Goal: Subscribe to service/newsletter

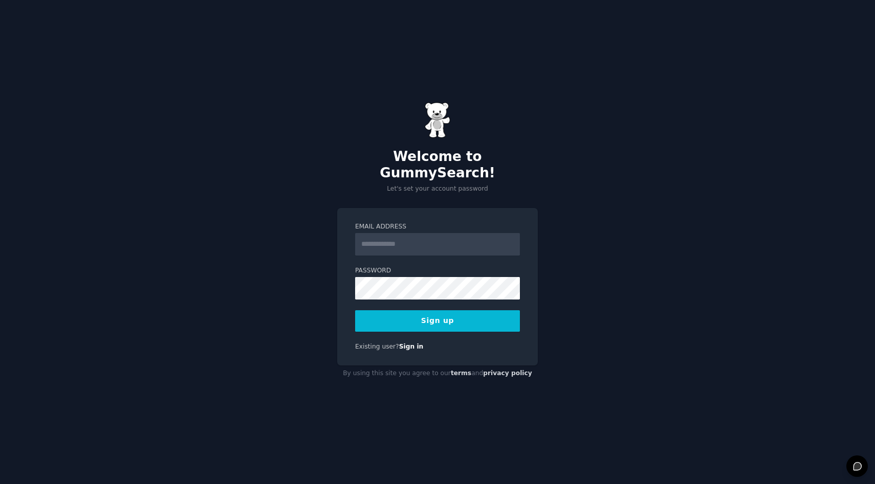
click at [421, 247] on input "Email Address" at bounding box center [437, 244] width 165 height 23
type input "**********"
click at [429, 323] on button "Sign up" at bounding box center [437, 321] width 165 height 21
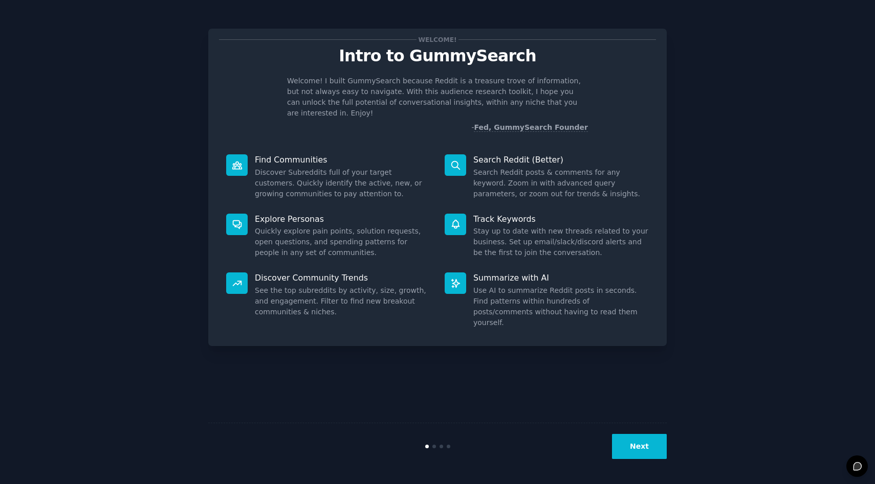
click at [636, 450] on button "Next" at bounding box center [639, 446] width 55 height 25
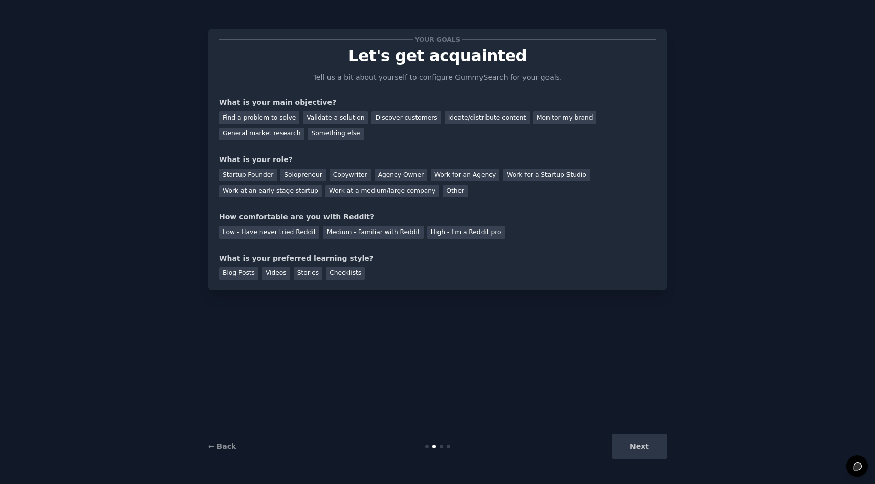
click at [636, 450] on div "Next" at bounding box center [590, 446] width 153 height 25
click at [646, 448] on div "Next" at bounding box center [590, 446] width 153 height 25
click at [480, 116] on div "Ideate/distribute content" at bounding box center [487, 118] width 85 height 13
click at [333, 175] on div "Copywriter" at bounding box center [349, 175] width 41 height 13
click at [394, 193] on div "Work at a medium/large company" at bounding box center [382, 191] width 114 height 13
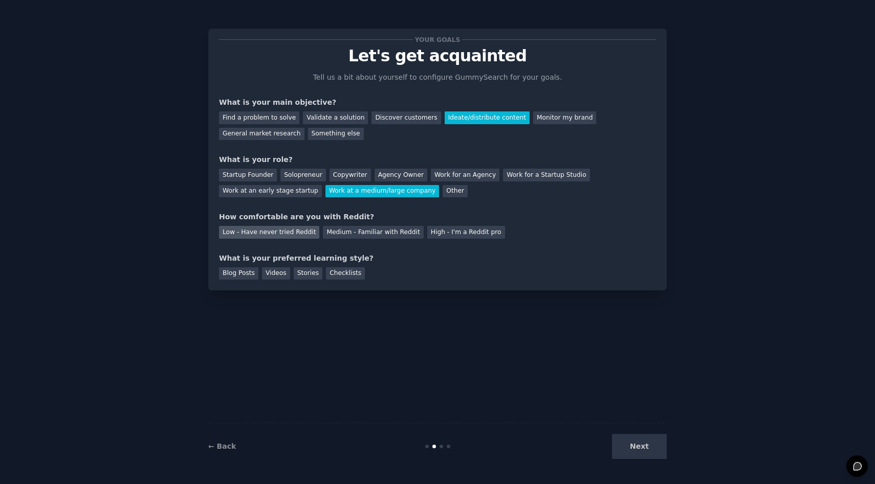
click at [300, 232] on div "Low - Have never tried Reddit" at bounding box center [269, 232] width 100 height 13
click at [235, 275] on div "Blog Posts" at bounding box center [238, 274] width 39 height 13
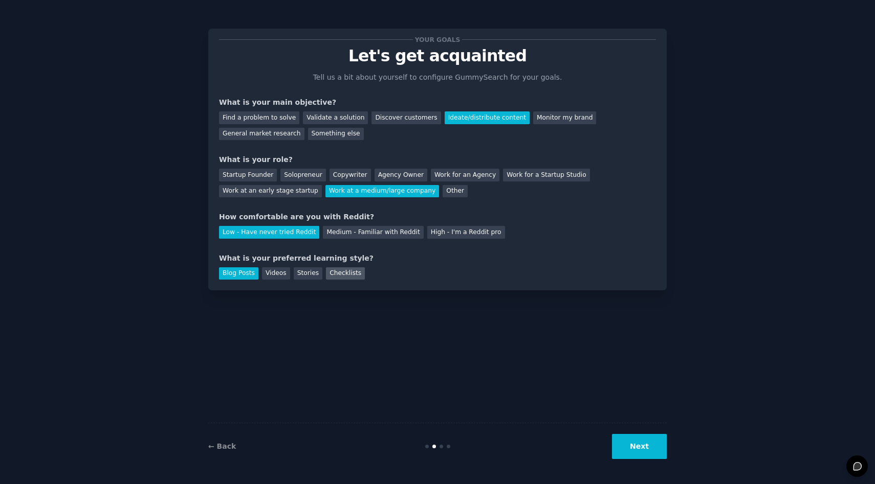
click at [338, 277] on div "Checklists" at bounding box center [345, 274] width 39 height 13
click at [237, 274] on div "Blog Posts" at bounding box center [238, 274] width 39 height 13
click at [639, 445] on button "Next" at bounding box center [639, 446] width 55 height 25
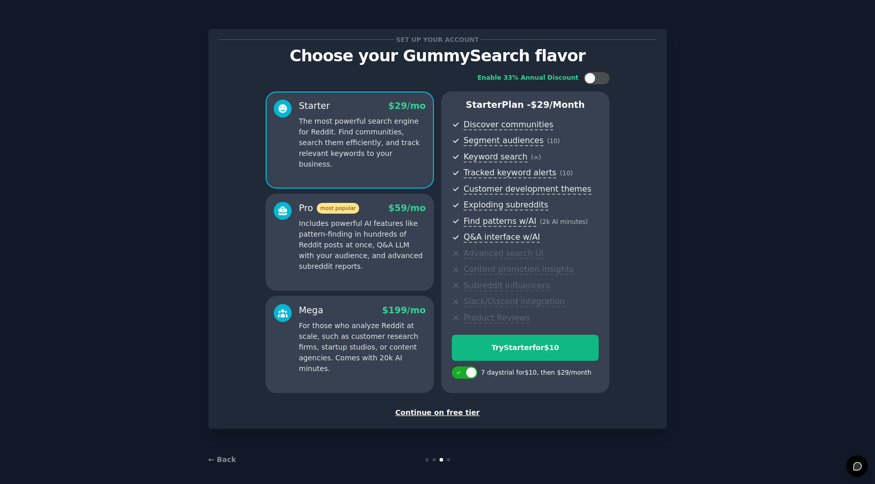
click at [449, 411] on div "Continue on free tier" at bounding box center [437, 413] width 437 height 11
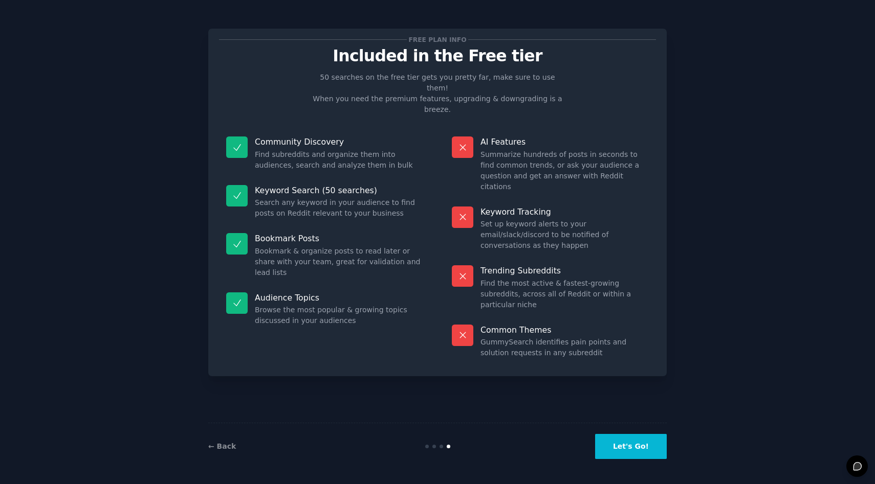
click at [636, 446] on button "Let's Go!" at bounding box center [631, 446] width 72 height 25
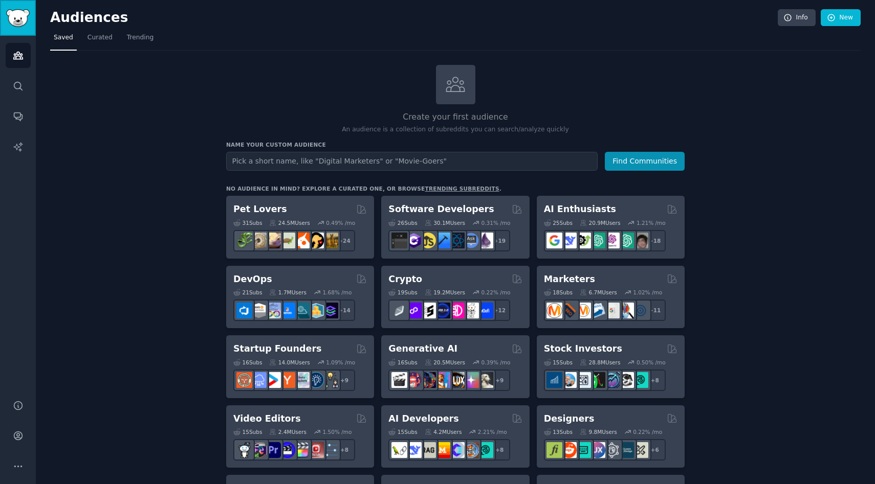
click at [14, 19] on img "Sidebar" at bounding box center [18, 18] width 24 height 18
click at [24, 18] on img "Sidebar" at bounding box center [18, 18] width 24 height 18
